Goal: Find specific page/section: Find specific page/section

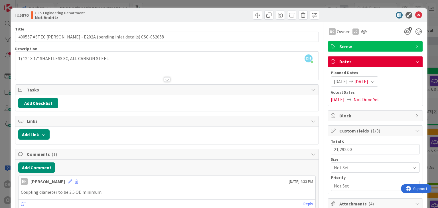
scroll to position [200, 293]
click at [415, 14] on icon at bounding box center [418, 15] width 7 height 7
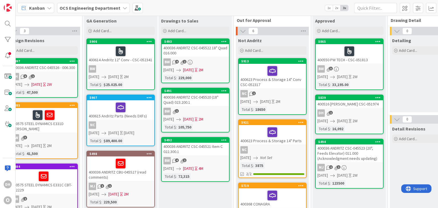
scroll to position [0, 162]
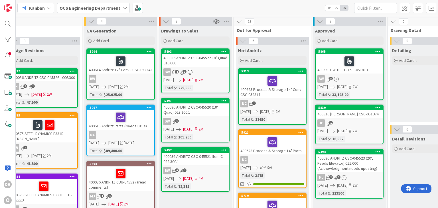
click at [131, 72] on div "400614 Andritz 12" Conv - CSC-052341" at bounding box center [120, 63] width 67 height 19
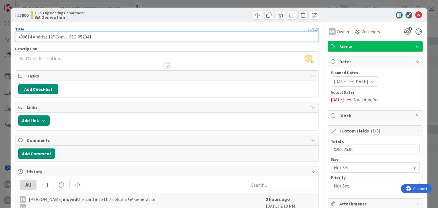
drag, startPoint x: 93, startPoint y: 38, endPoint x: 69, endPoint y: 38, distance: 24.2
click at [69, 38] on input "400614 Andritz 12" Conv - CSC-052341" at bounding box center [166, 37] width 303 height 10
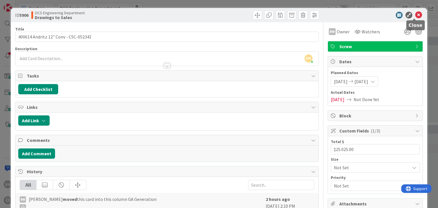
click at [416, 15] on icon at bounding box center [418, 15] width 7 height 7
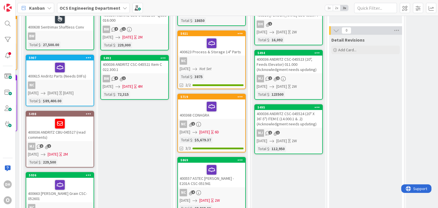
scroll to position [13, 223]
